Goal: Information Seeking & Learning: Learn about a topic

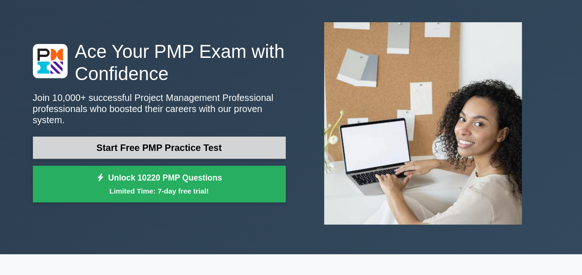
click at [169, 140] on link "Start Free PMP Practice Test" at bounding box center [159, 148] width 253 height 22
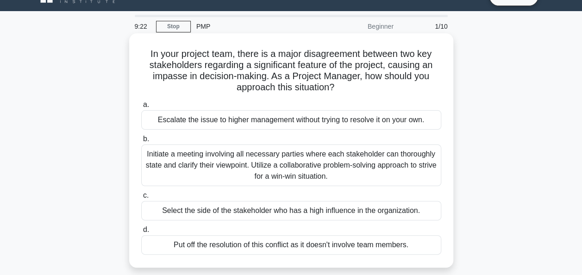
scroll to position [37, 0]
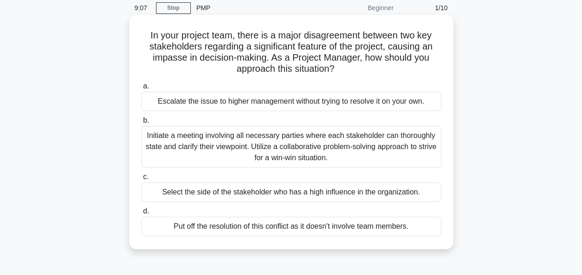
click at [231, 138] on div "Initiate a meeting involving all necessary parties where each stakeholder can t…" at bounding box center [291, 147] width 300 height 42
click at [141, 124] on input "b. Initiate a meeting involving all necessary parties where each stakeholder ca…" at bounding box center [141, 121] width 0 height 6
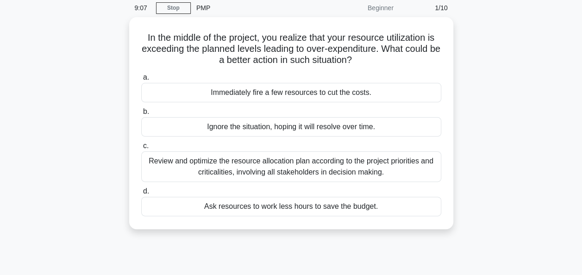
click at [231, 138] on div "a. Immediately fire a few resources to cut the costs. b. Ignore the situation, …" at bounding box center [291, 144] width 311 height 148
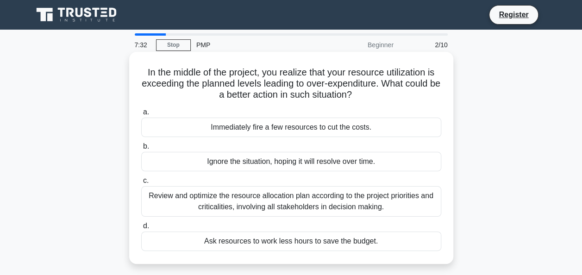
click at [308, 208] on div "Review and optimize the resource allocation plan according to the project prior…" at bounding box center [291, 201] width 300 height 31
click at [141, 184] on input "c. Review and optimize the resource allocation plan according to the project pr…" at bounding box center [141, 181] width 0 height 6
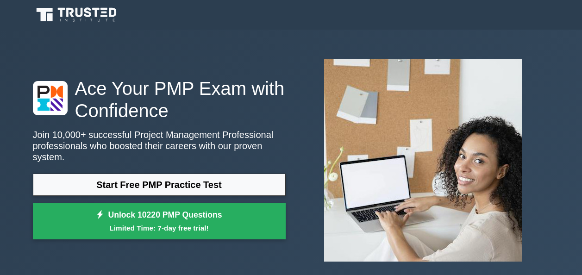
scroll to position [37, 0]
